Goal: Information Seeking & Learning: Learn about a topic

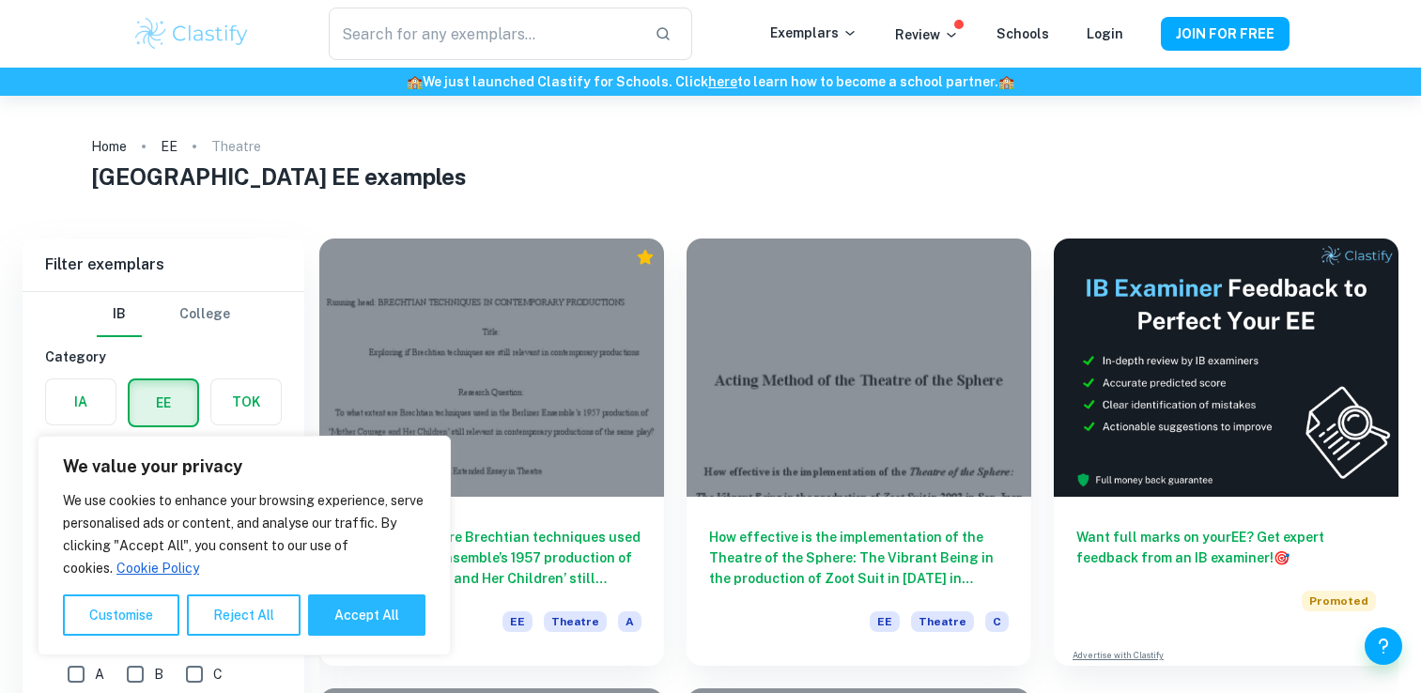
scroll to position [94, 0]
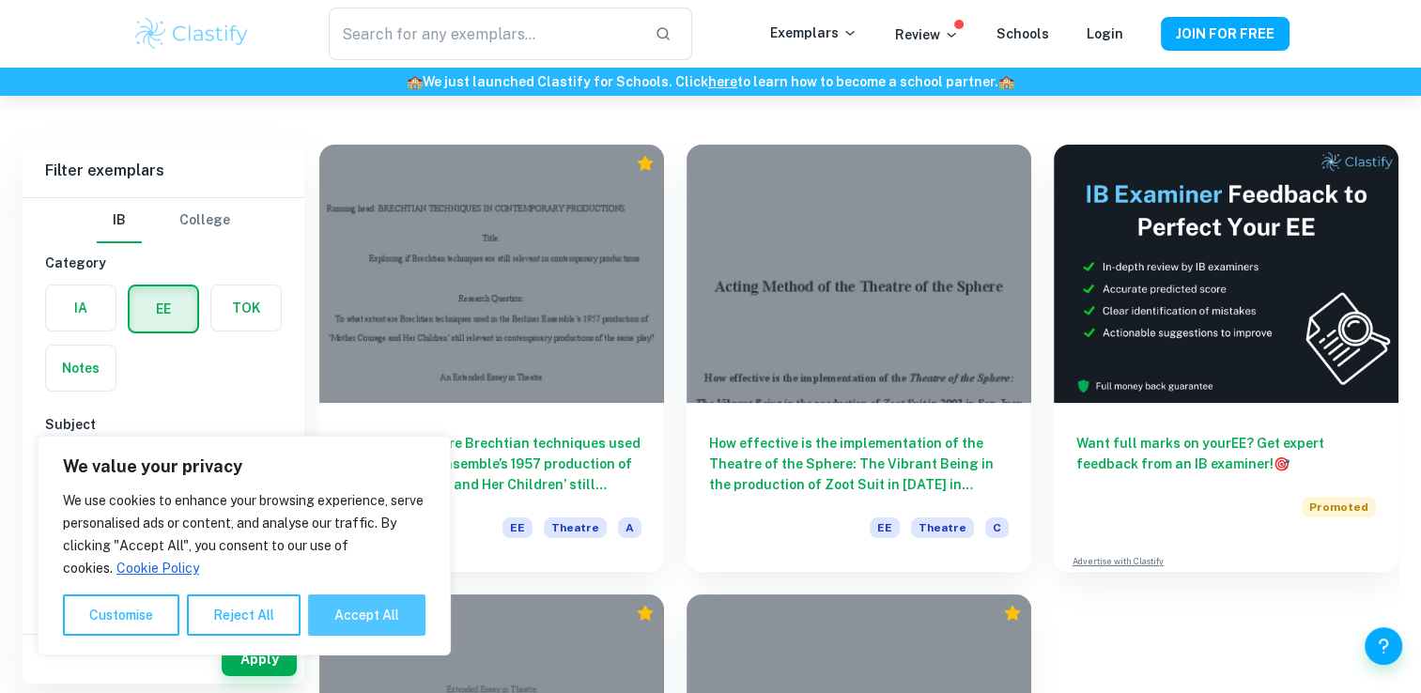
click at [347, 601] on button "Accept All" at bounding box center [366, 614] width 117 height 41
checkbox input "true"
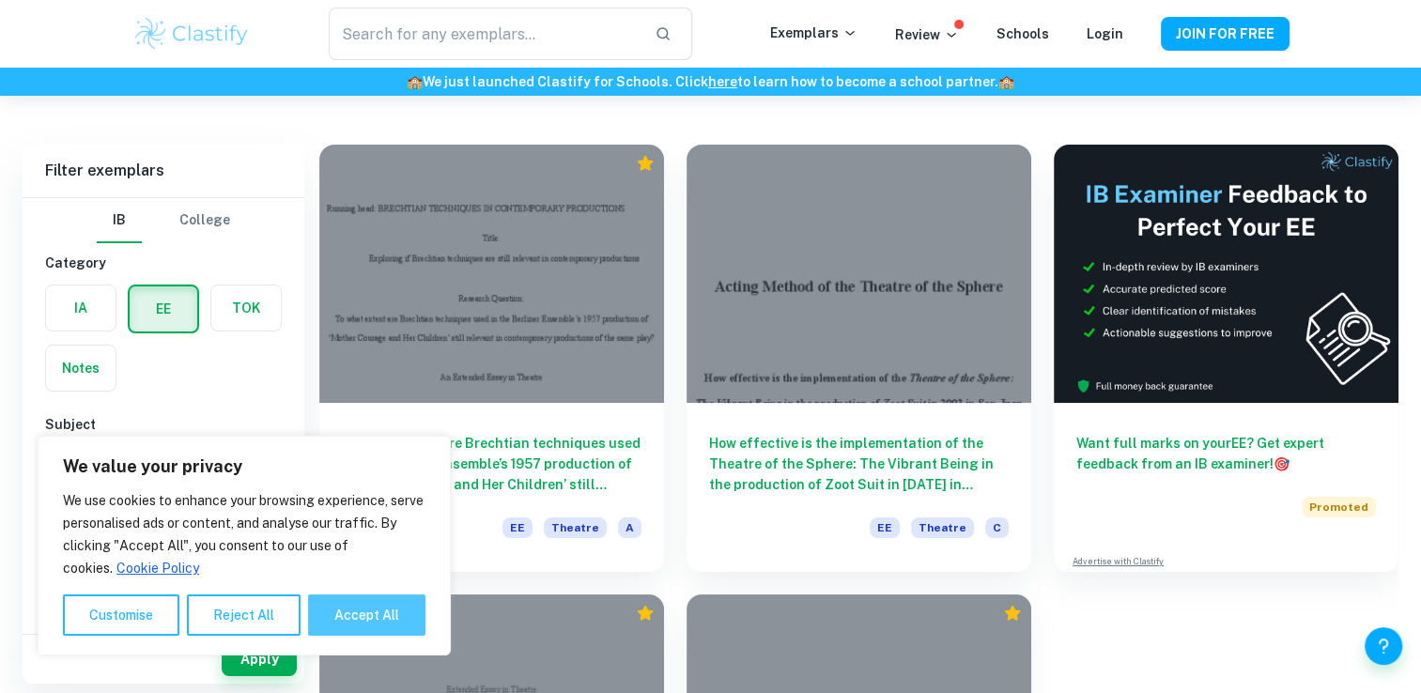
checkbox input "true"
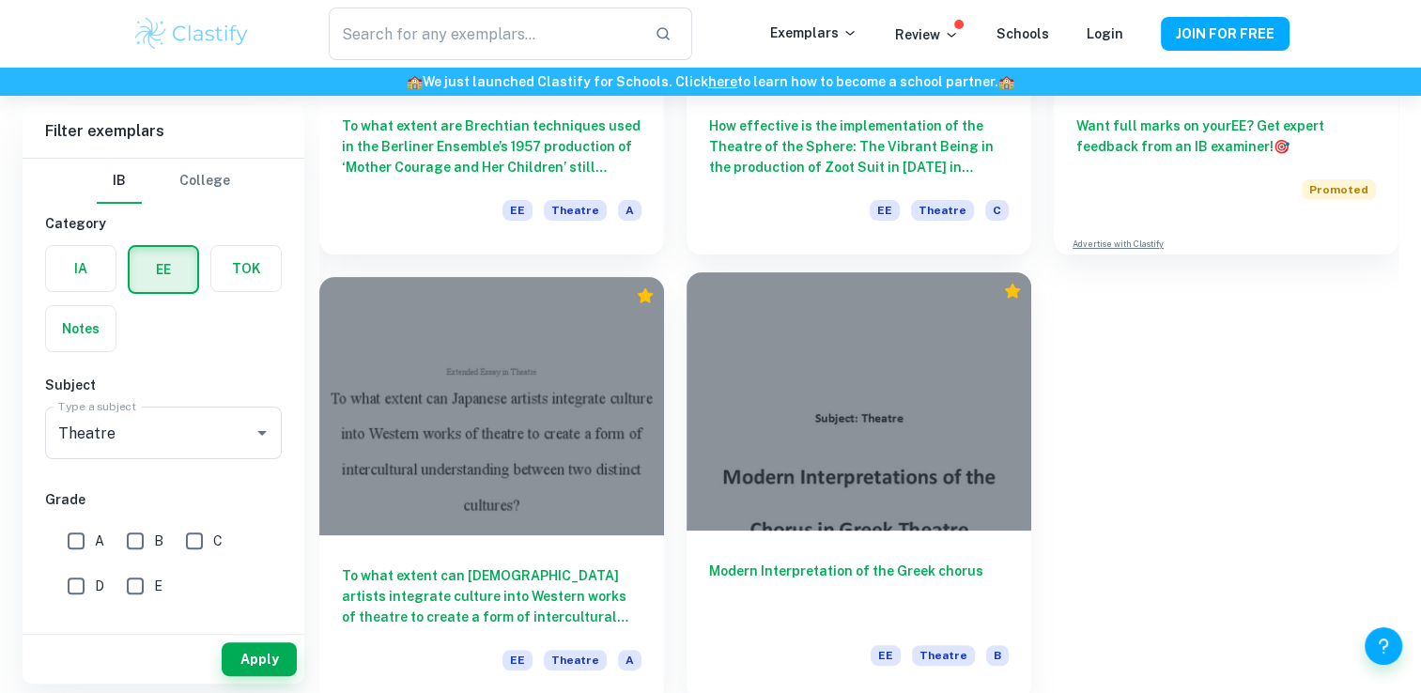
scroll to position [422, 0]
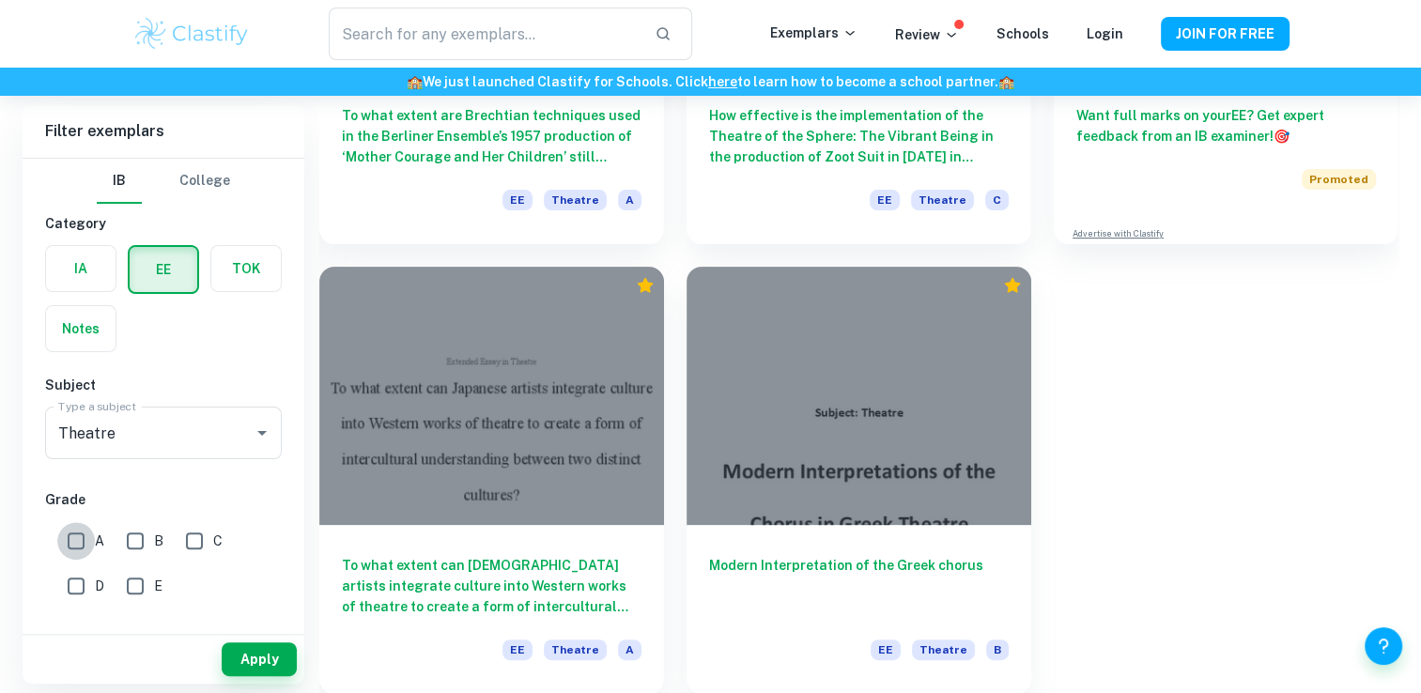
click at [86, 533] on input "A" at bounding box center [76, 541] width 38 height 38
checkbox input "true"
click at [264, 658] on button "Apply" at bounding box center [259, 659] width 75 height 34
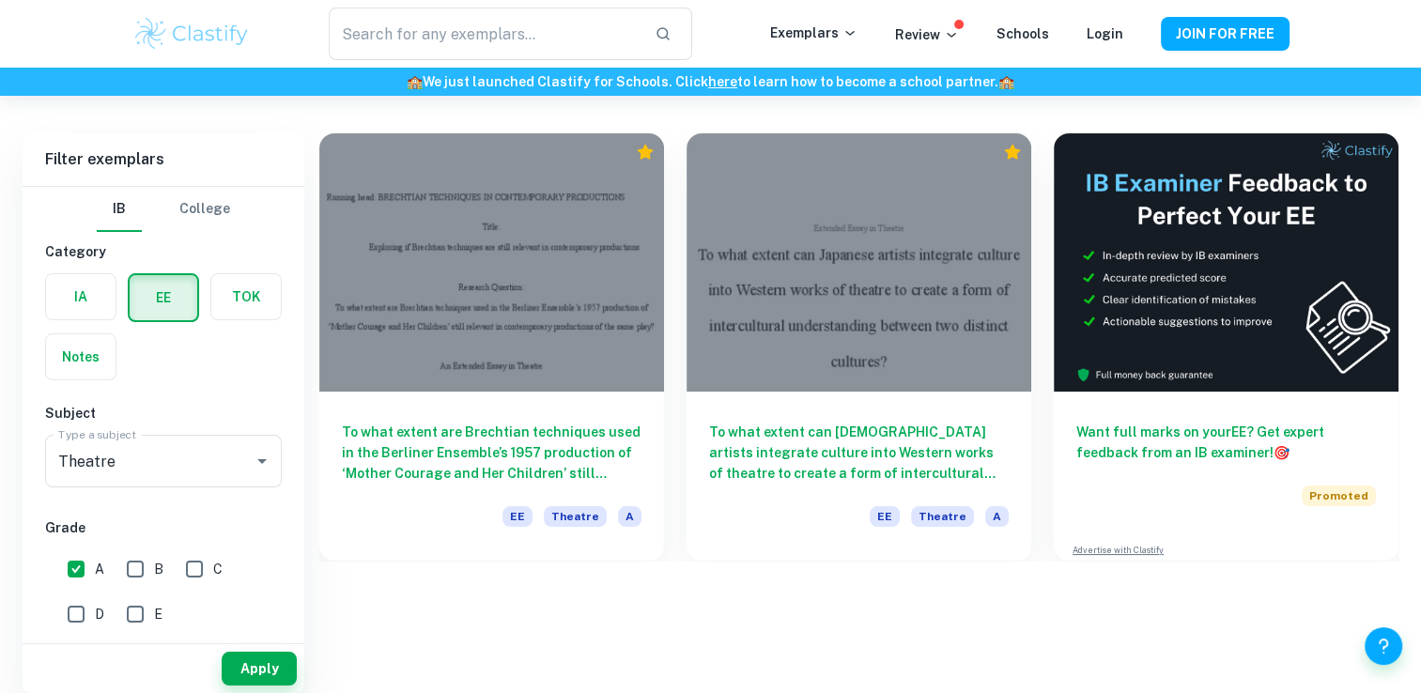
scroll to position [96, 0]
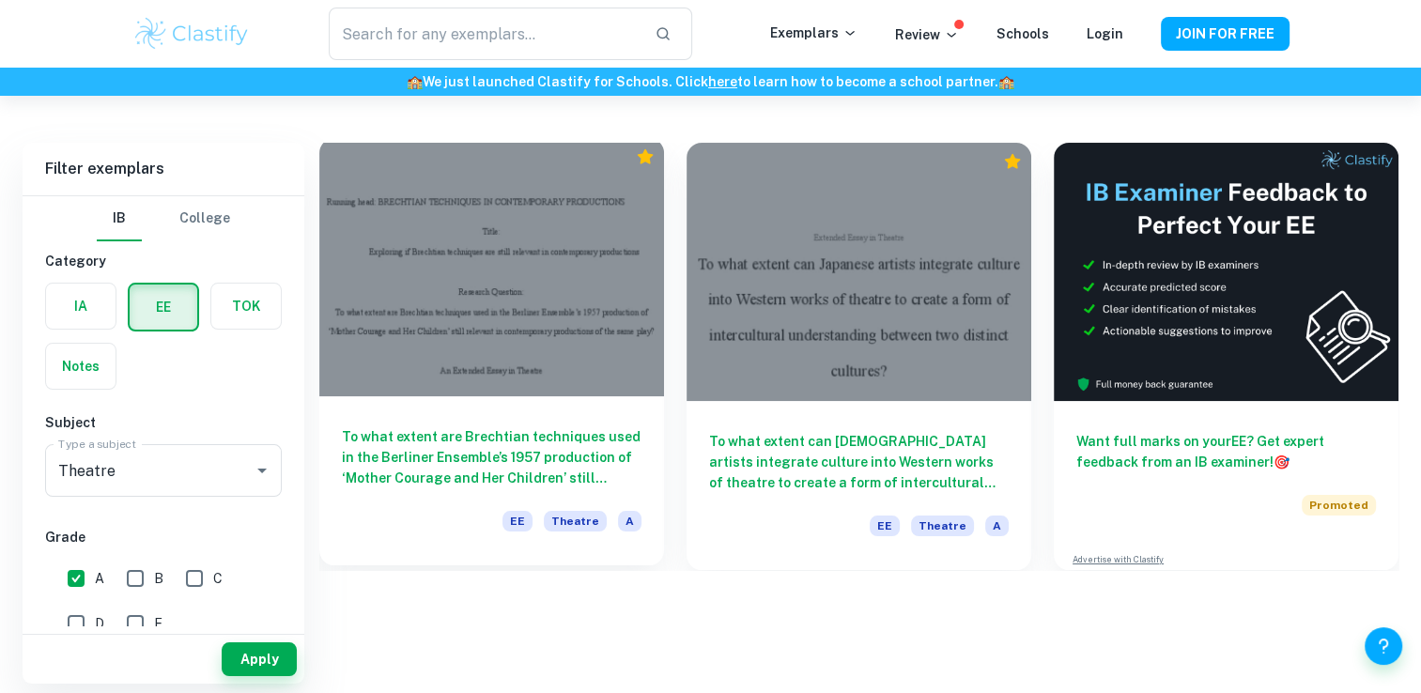
click at [472, 497] on div "To what extent are Brechtian techniques used in the Berliner Ensemble’s 1957 pr…" at bounding box center [491, 480] width 345 height 169
